Goal: Check status: Check status

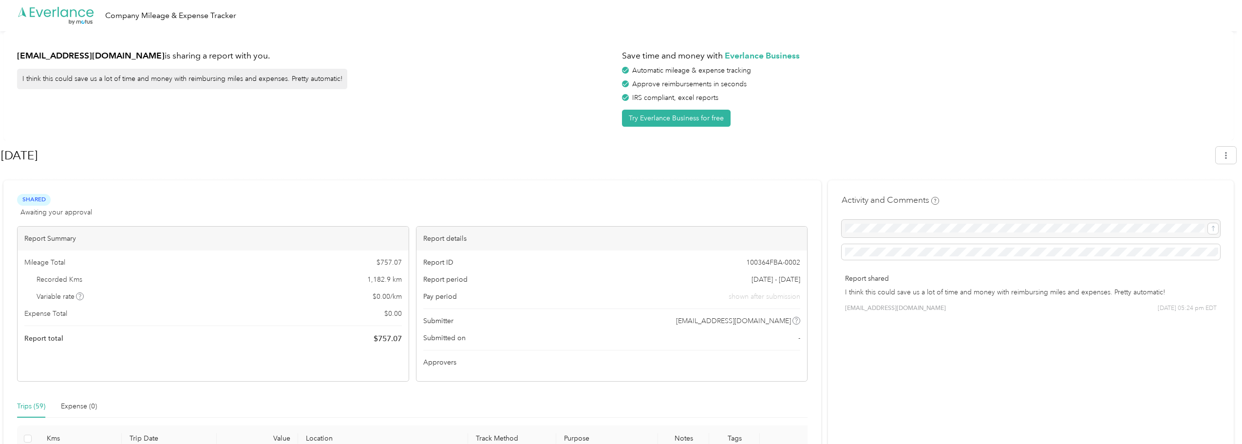
click at [589, 261] on div "Report ID 100364FBA-0002" at bounding box center [612, 262] width 378 height 10
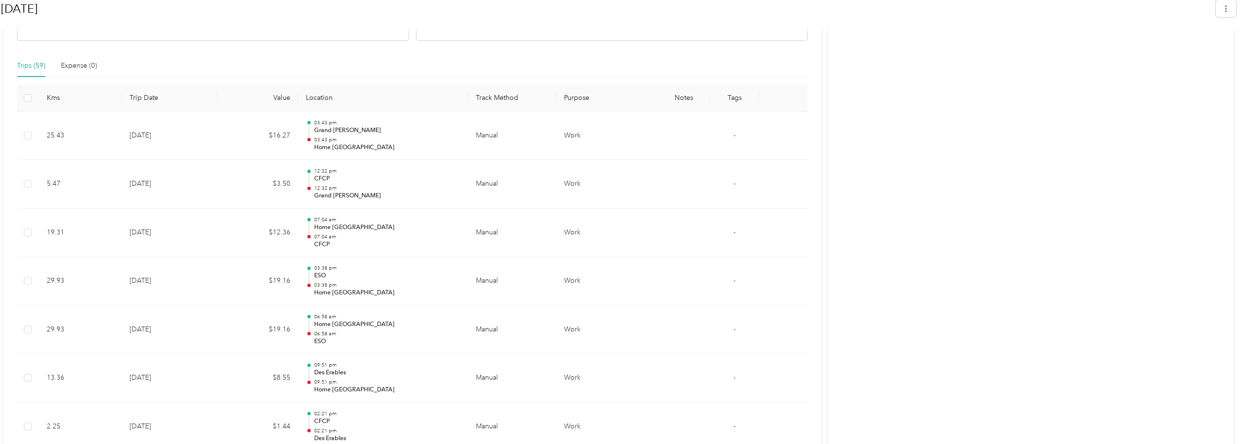
scroll to position [195, 0]
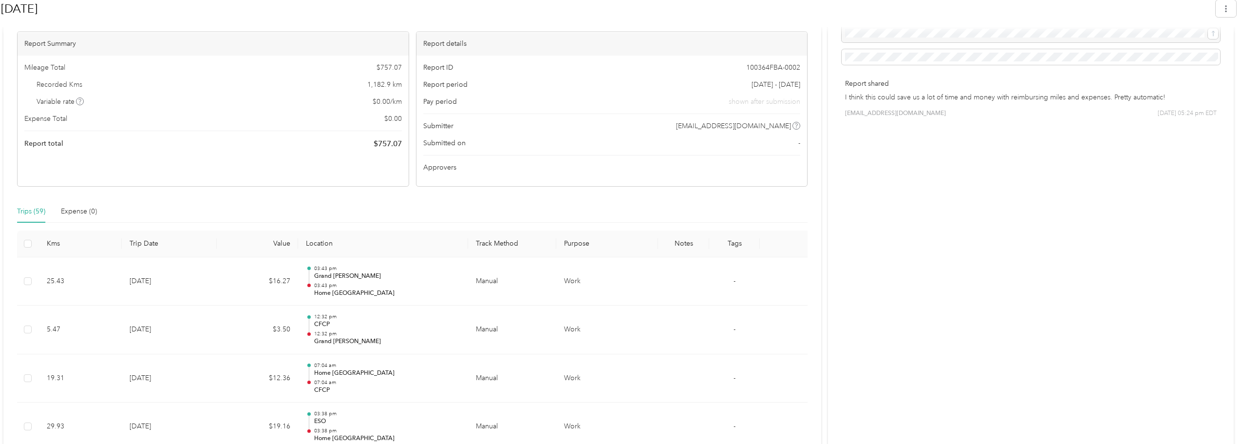
click at [147, 242] on th "Trip Date" at bounding box center [169, 243] width 95 height 27
click at [148, 242] on th "Trip Date" at bounding box center [169, 243] width 95 height 27
click at [137, 242] on th "Trip Date" at bounding box center [169, 243] width 95 height 27
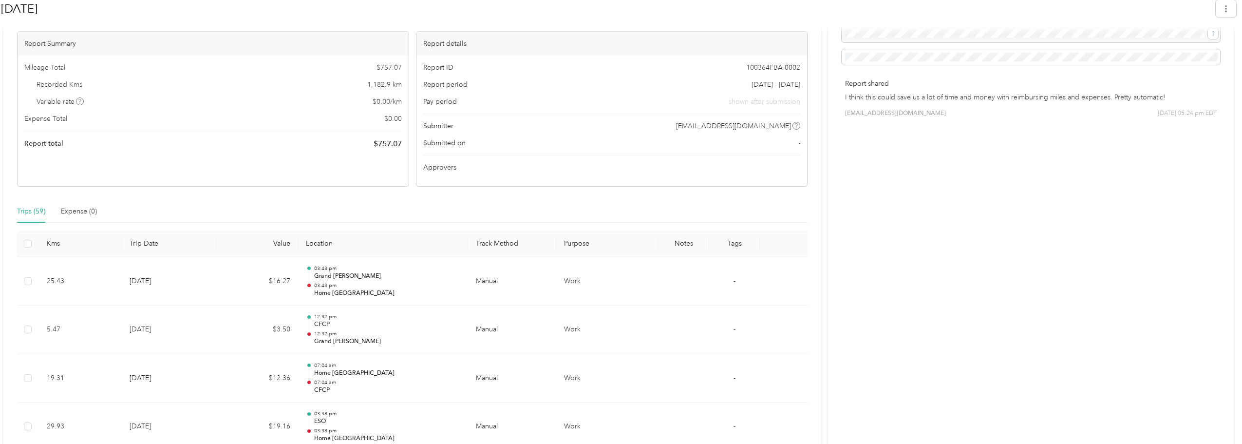
click at [125, 242] on th "Trip Date" at bounding box center [169, 243] width 95 height 27
click at [179, 238] on th "Trip Date" at bounding box center [169, 243] width 95 height 27
click at [170, 240] on th "Trip Date" at bounding box center [169, 243] width 95 height 27
drag, startPoint x: 151, startPoint y: 245, endPoint x: 140, endPoint y: 245, distance: 11.2
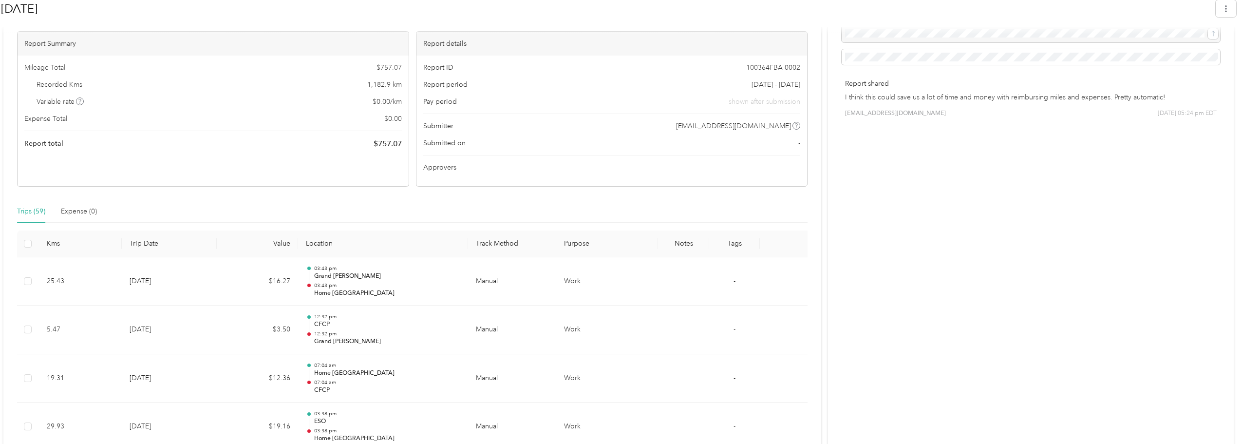
click at [140, 245] on th "Trip Date" at bounding box center [169, 243] width 95 height 27
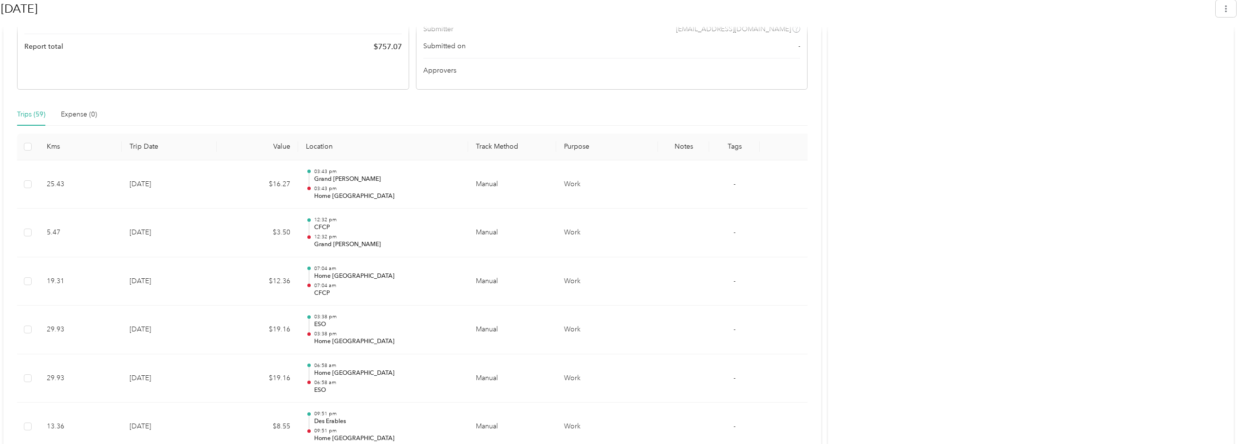
scroll to position [292, 0]
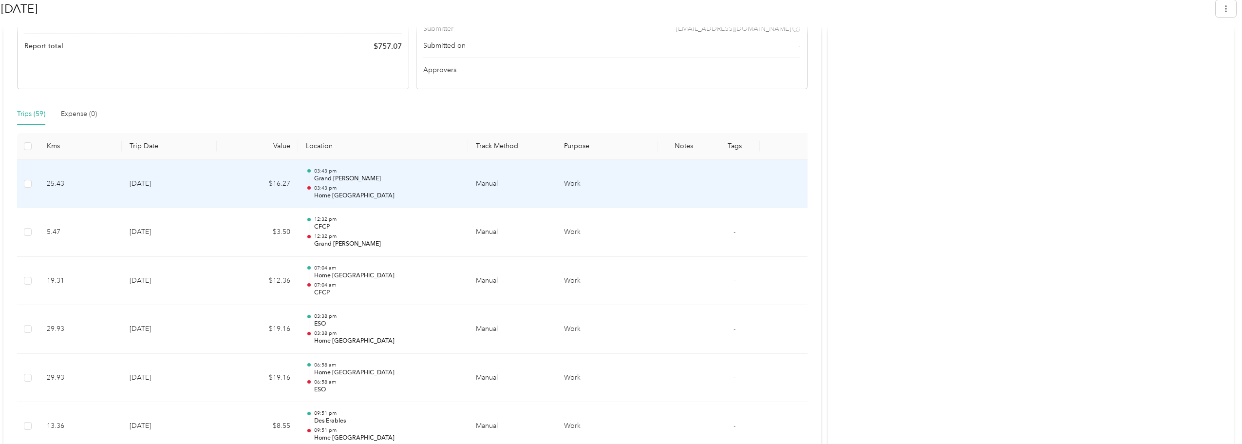
click at [327, 179] on p "Grand [PERSON_NAME]" at bounding box center [387, 178] width 146 height 9
click at [327, 177] on p "Grand [PERSON_NAME]" at bounding box center [387, 178] width 146 height 9
click at [320, 196] on p "Home [GEOGRAPHIC_DATA]" at bounding box center [387, 195] width 146 height 9
click at [134, 181] on td "[DATE]" at bounding box center [169, 184] width 95 height 49
drag, startPoint x: 72, startPoint y: 184, endPoint x: 315, endPoint y: 184, distance: 243.1
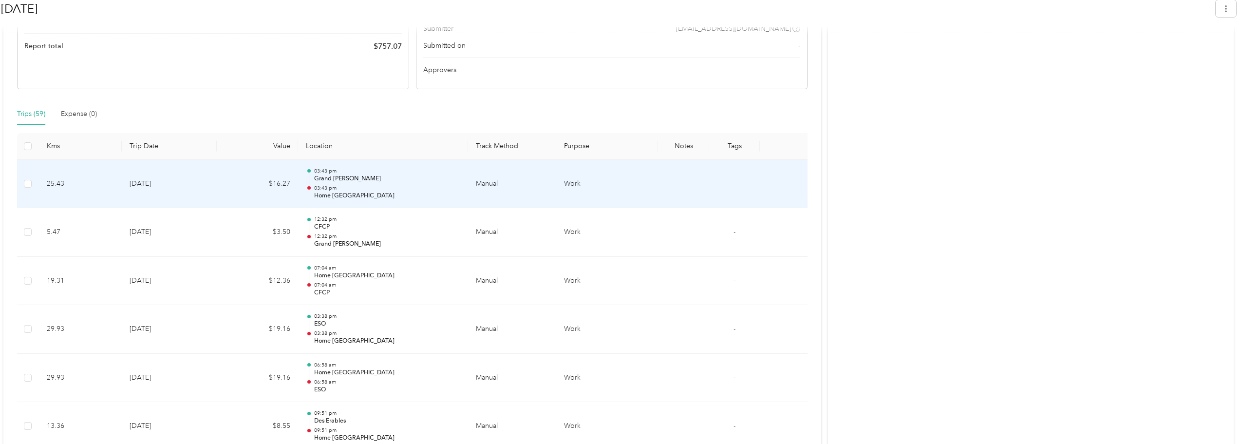
click at [315, 184] on div "03:43 pm Grand [PERSON_NAME] 03:43 pm Home [GEOGRAPHIC_DATA]" at bounding box center [387, 184] width 146 height 33
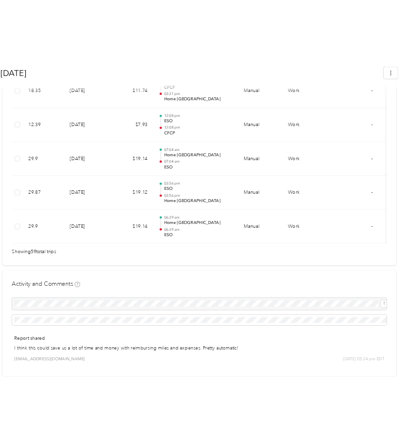
scroll to position [2907, 0]
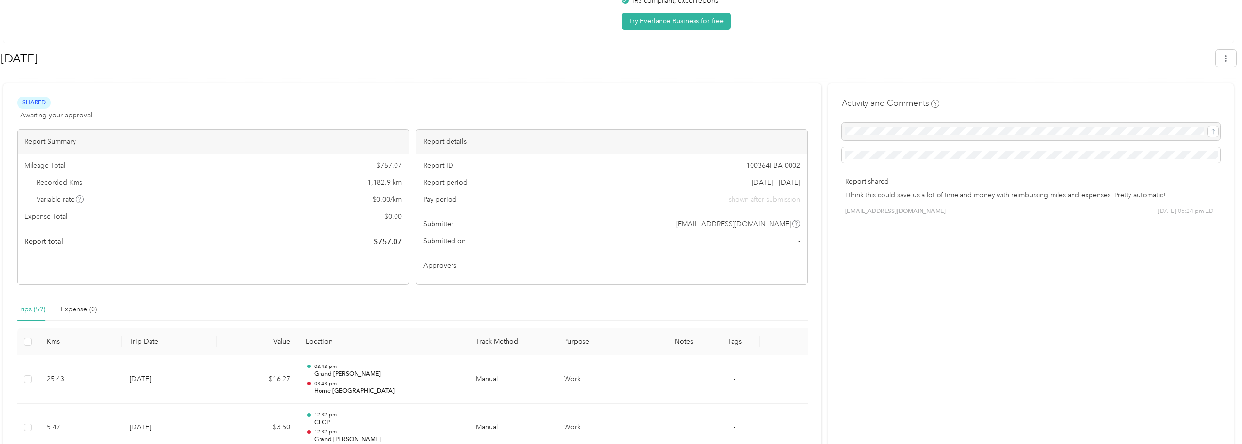
scroll to position [97, 0]
click at [74, 309] on div "Expense (0)" at bounding box center [79, 308] width 36 height 11
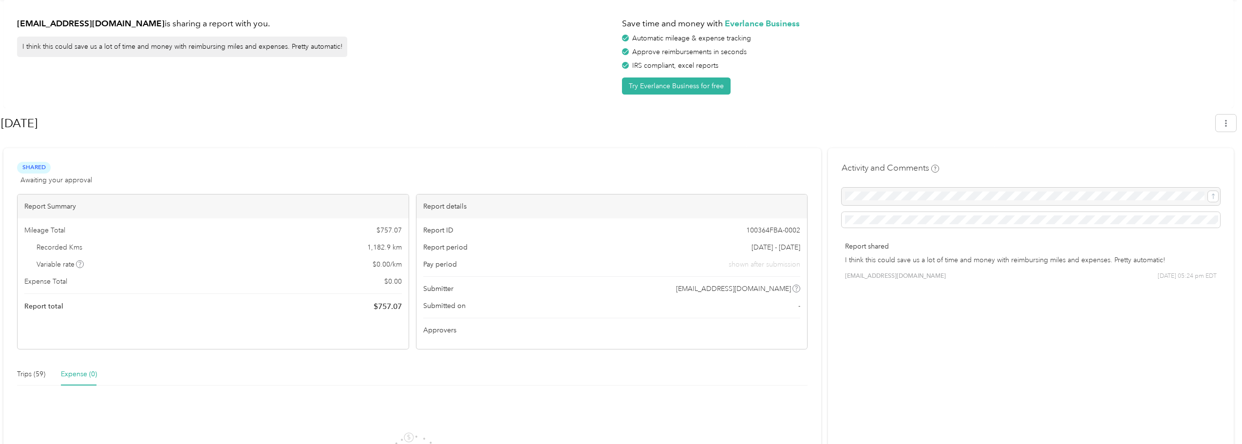
scroll to position [0, 0]
